Goal: Task Accomplishment & Management: Use online tool/utility

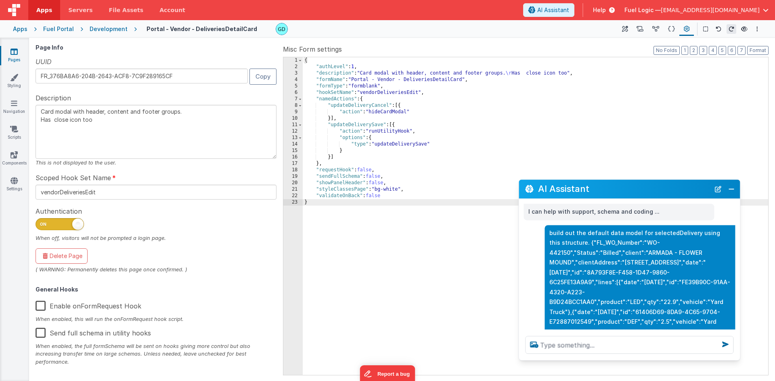
scroll to position [1385, 0]
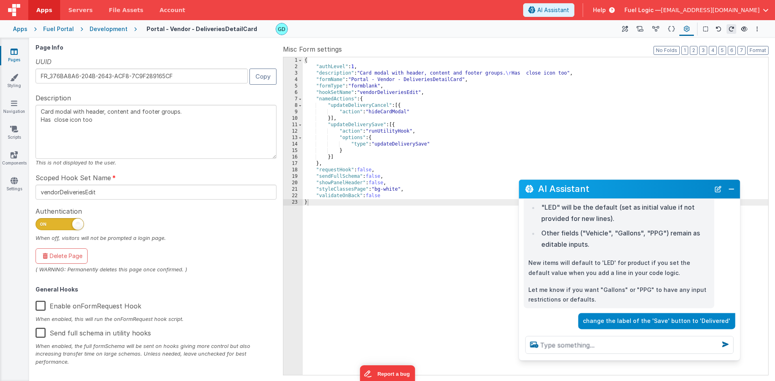
click at [111, 29] on div "Development" at bounding box center [109, 29] width 38 height 8
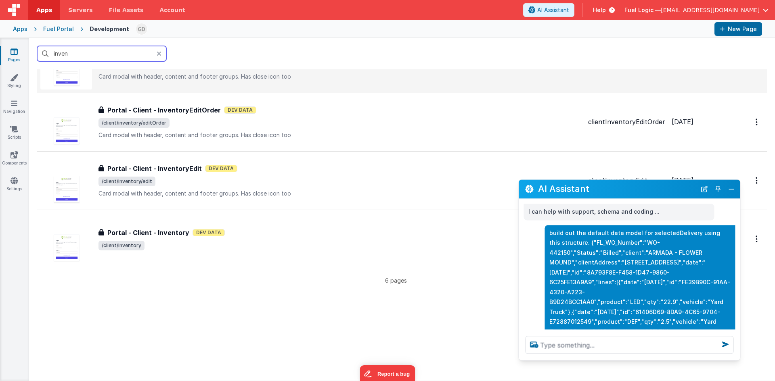
scroll to position [213, 0]
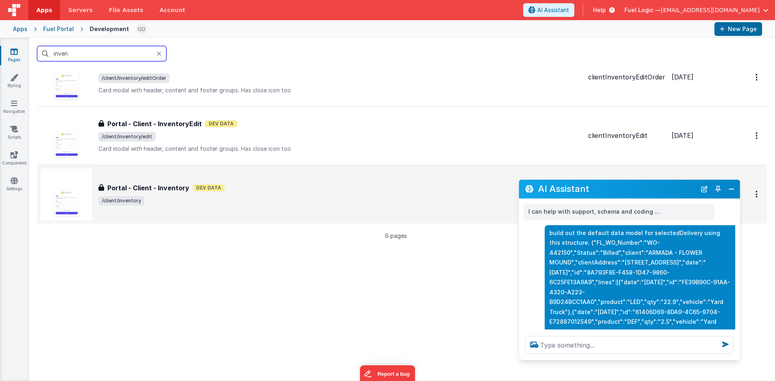
type input "inven"
click at [259, 205] on span "/client/inventory" at bounding box center [339, 201] width 483 height 10
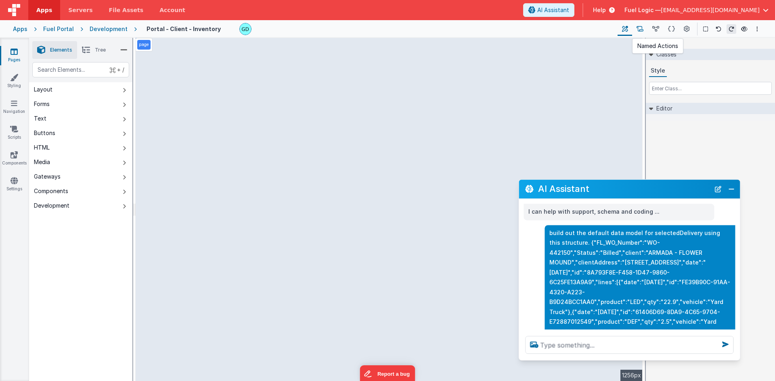
click at [645, 31] on button at bounding box center [640, 29] width 16 height 14
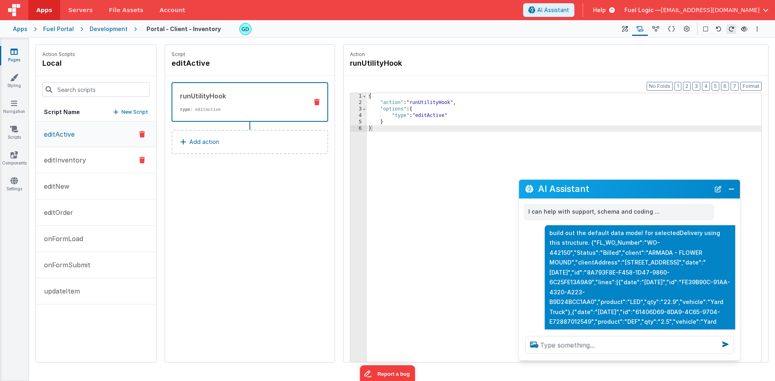
click at [92, 168] on button "editInventory" at bounding box center [96, 160] width 120 height 26
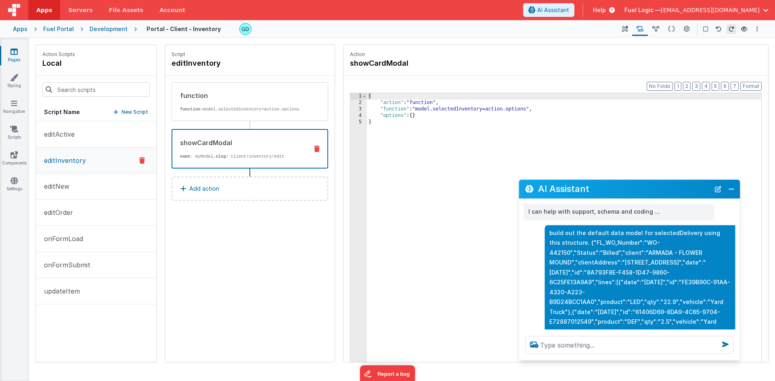
click at [280, 143] on div "showCardModal name : myModal, slug : client/inventory/edit" at bounding box center [249, 149] width 157 height 40
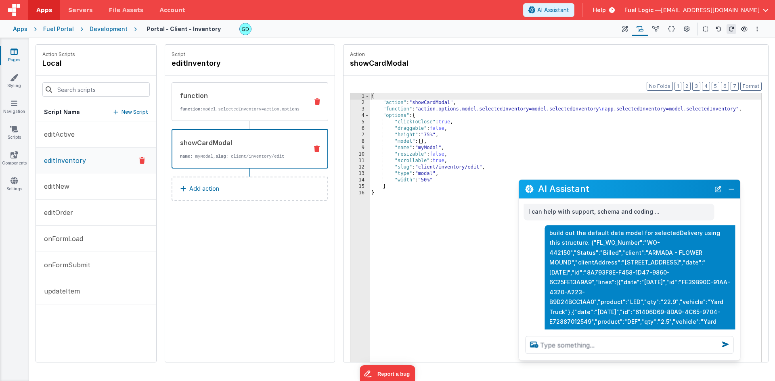
click at [236, 113] on p "function: model.selectedInventory=action.options" at bounding box center [241, 109] width 122 height 6
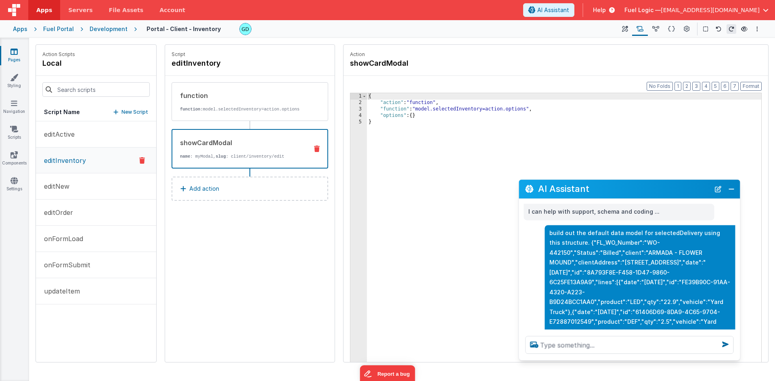
click at [267, 160] on p "name : myModal, slug : client/inventory/edit" at bounding box center [240, 156] width 121 height 6
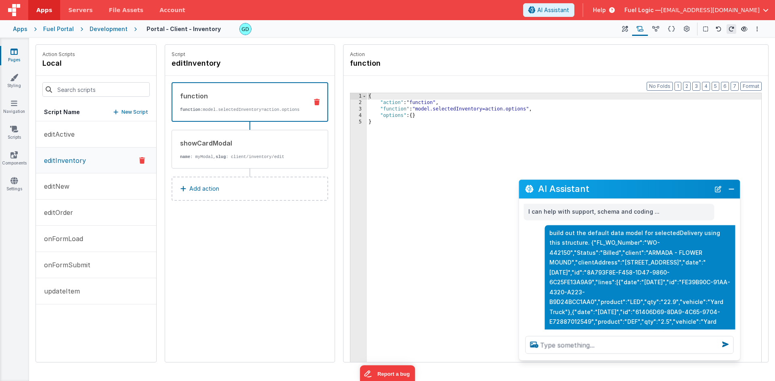
click at [260, 111] on p "function: model.selectedInventory=action.options" at bounding box center [240, 109] width 121 height 6
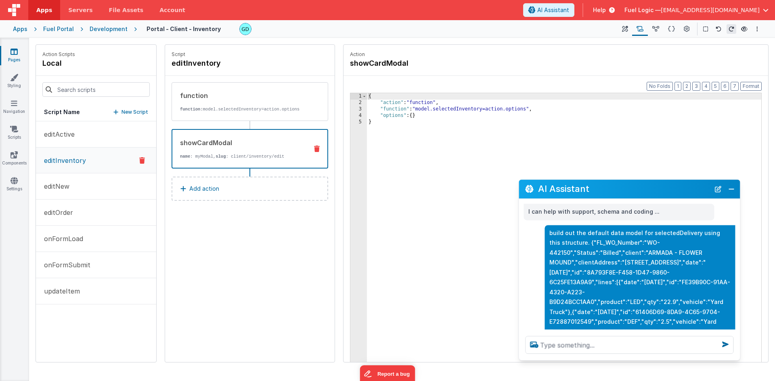
click at [205, 154] on div "showCardModal name : myModal, slug : client/inventory/edit" at bounding box center [236, 149] width 129 height 22
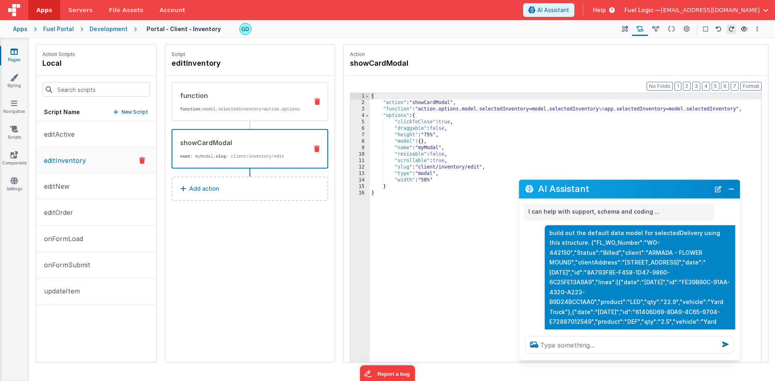
click at [237, 111] on p "function: model.selectedInventory=action.options" at bounding box center [241, 109] width 122 height 6
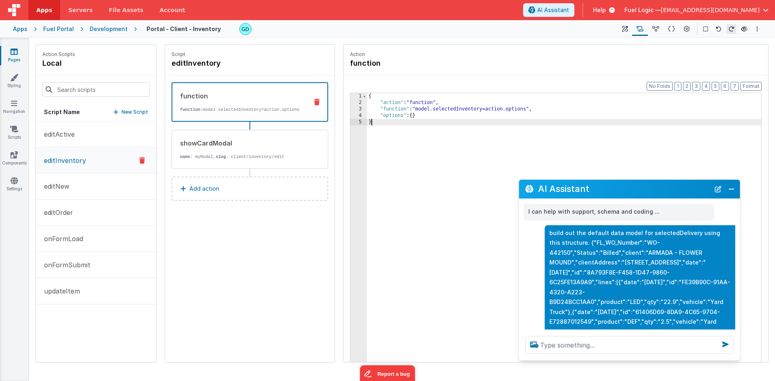
click at [411, 136] on div "{ "action" : "function" , "function" : "model.selectedInventory=action.options"…" at bounding box center [564, 246] width 394 height 307
click at [406, 138] on div "{ "action" : "function" , "function" : "model.selectedInventory=action.options"…" at bounding box center [564, 246] width 394 height 307
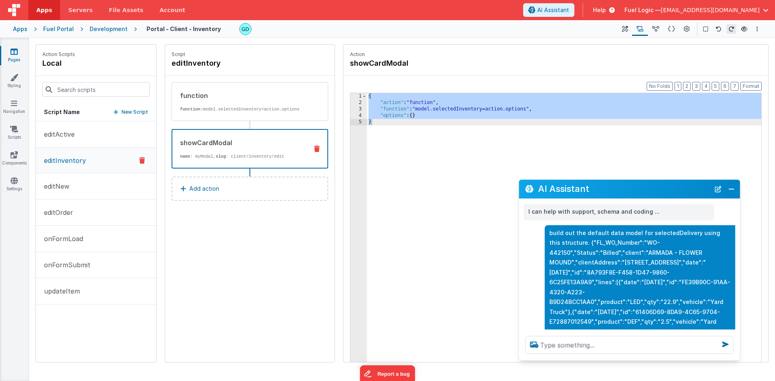
click at [249, 148] on div "showCardModal" at bounding box center [240, 143] width 121 height 10
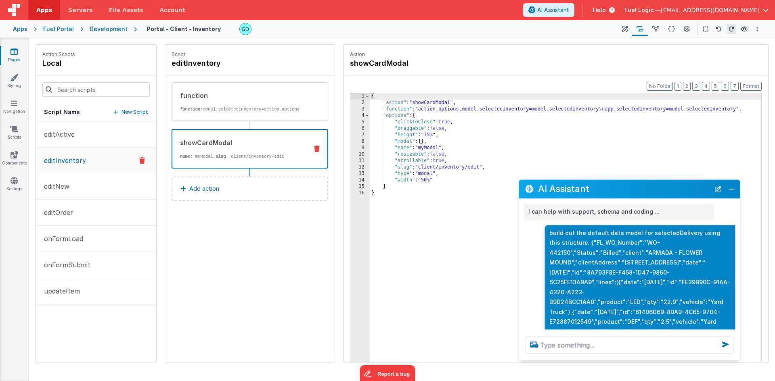
click at [434, 213] on div "{ "action" : "showCardModal" , "function" : "action.options.model.selectedInven…" at bounding box center [565, 246] width 391 height 307
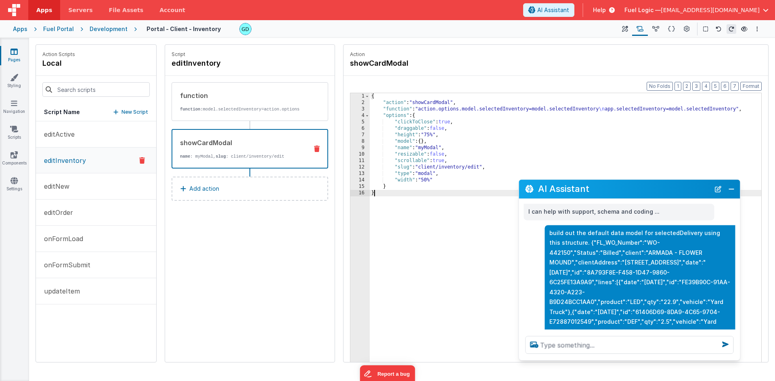
click at [470, 209] on div "{ "action" : "showCardModal" , "function" : "action.options.model.selectedInven…" at bounding box center [565, 246] width 391 height 307
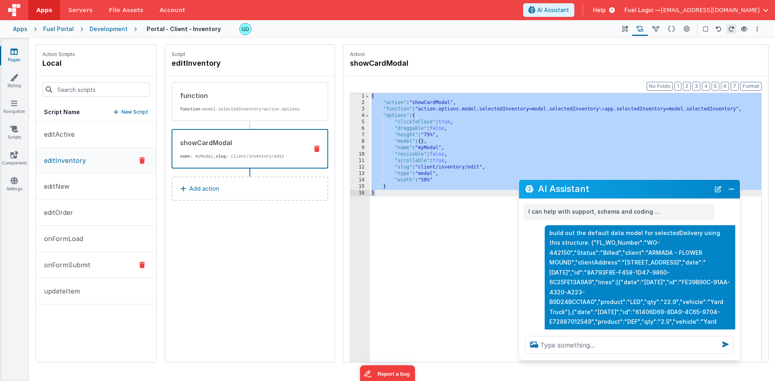
click at [252, 235] on div "Script editInventory function function: model.selectedInventory=action.options …" at bounding box center [249, 203] width 169 height 317
